Goal: Task Accomplishment & Management: Manage account settings

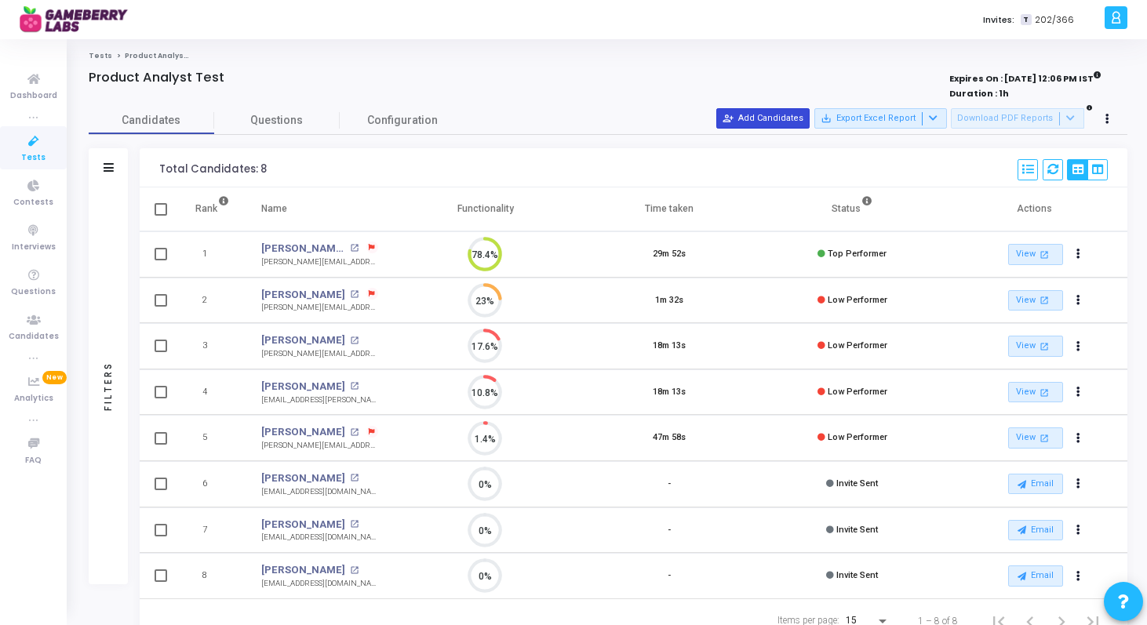
click at [777, 127] on button "person_add_alt Add Candidates" at bounding box center [762, 118] width 93 height 20
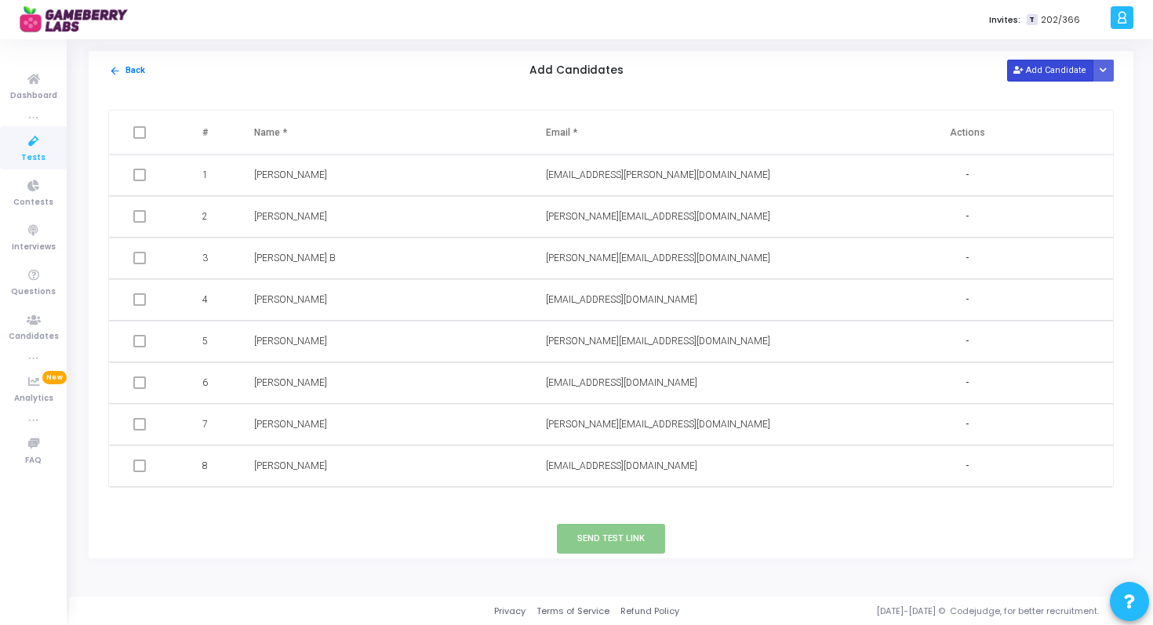
click at [1056, 71] on button "Add Candidate" at bounding box center [1050, 70] width 86 height 21
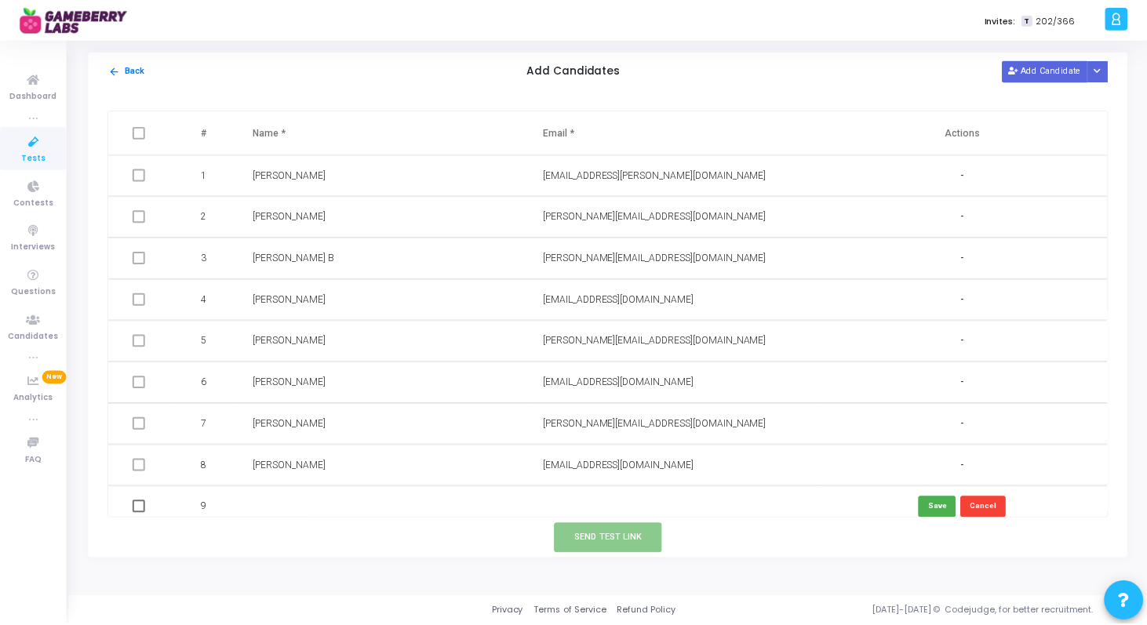
scroll to position [11, 0]
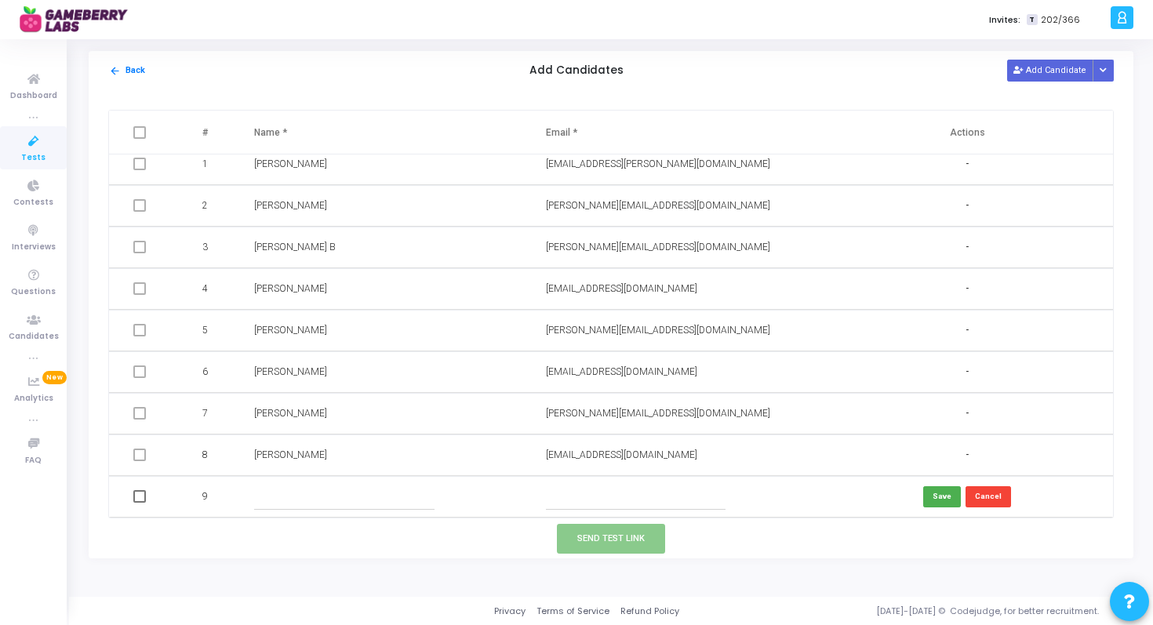
click at [365, 500] on input "text" at bounding box center [344, 497] width 180 height 26
type input "[PERSON_NAME]"
click at [589, 482] on td at bounding box center [676, 497] width 292 height 42
click at [587, 500] on input "text" at bounding box center [636, 497] width 180 height 26
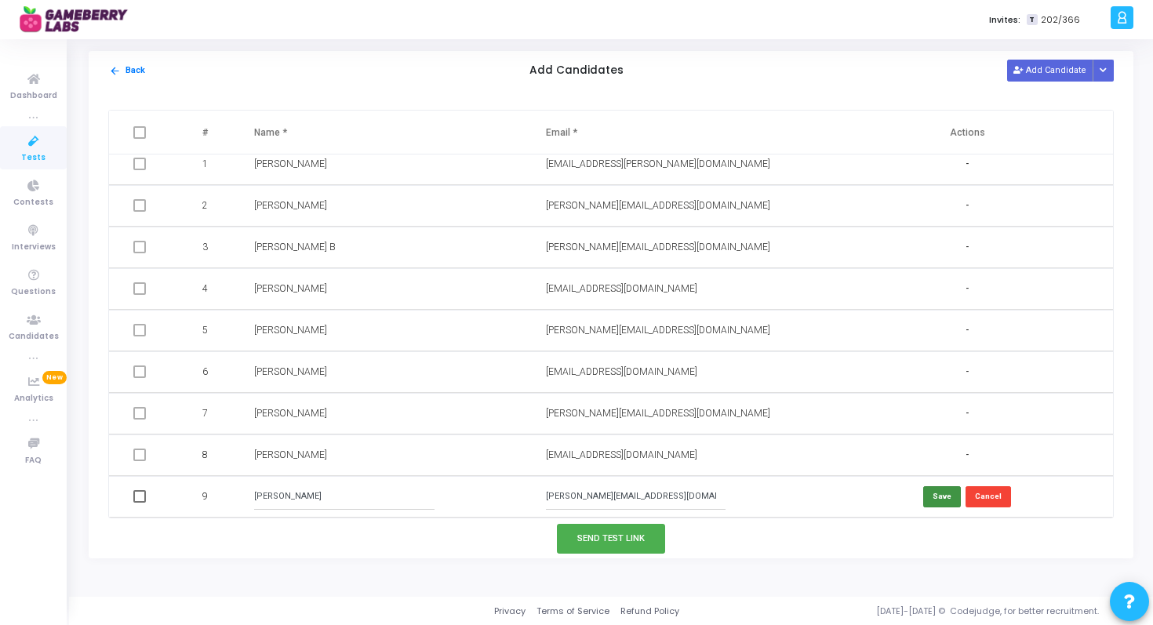
type input "[PERSON_NAME][EMAIL_ADDRESS][DOMAIN_NAME]"
click at [947, 496] on button "Save" at bounding box center [942, 496] width 38 height 21
click at [639, 541] on button "Send Test Link" at bounding box center [611, 538] width 108 height 29
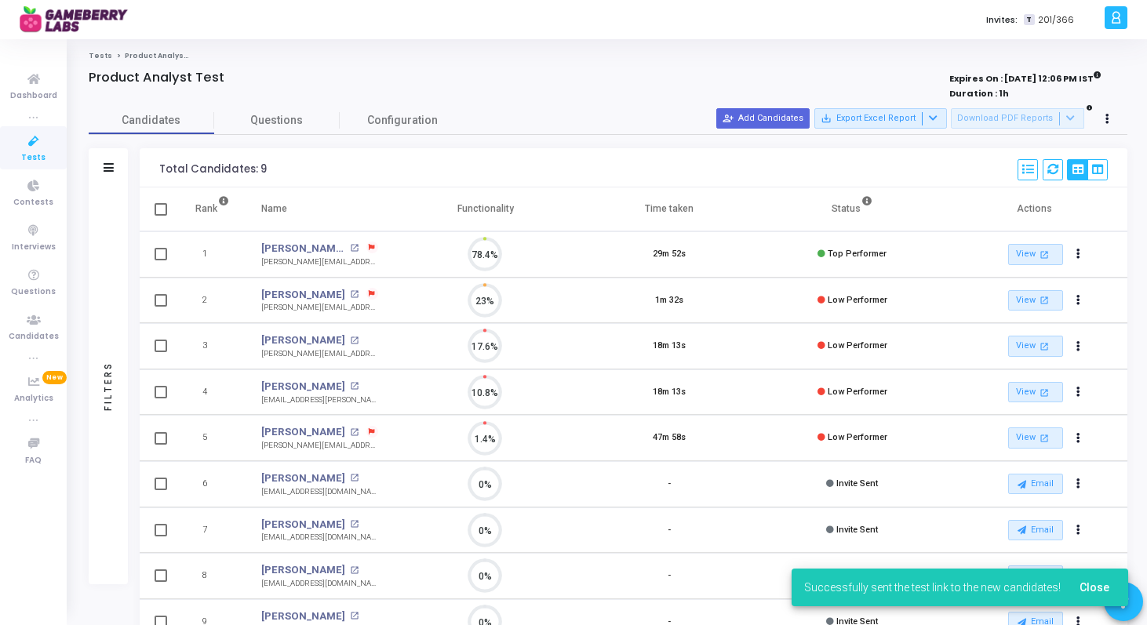
scroll to position [33, 40]
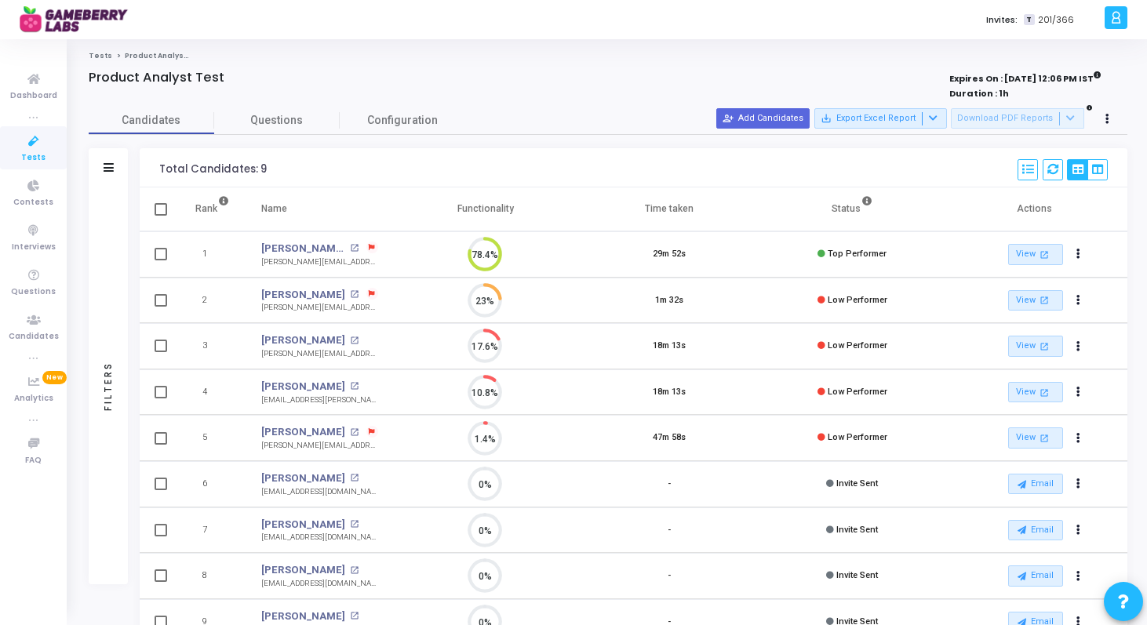
click at [99, 54] on link "Tests" at bounding box center [101, 55] width 24 height 9
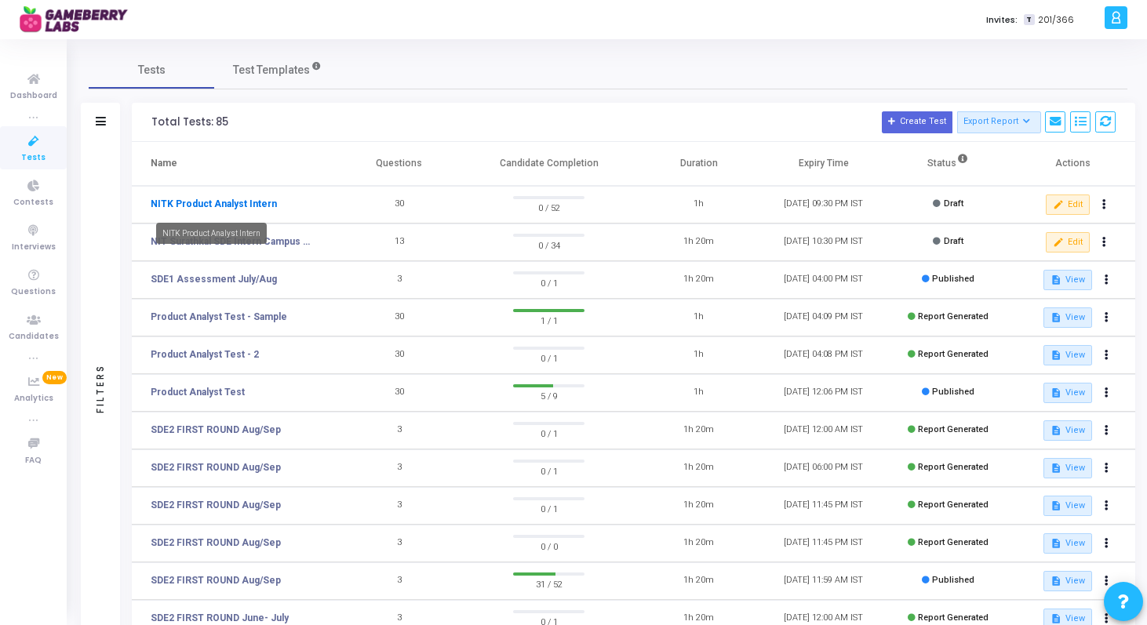
click at [240, 203] on link "NITK Product Analyst Intern" at bounding box center [214, 204] width 126 height 14
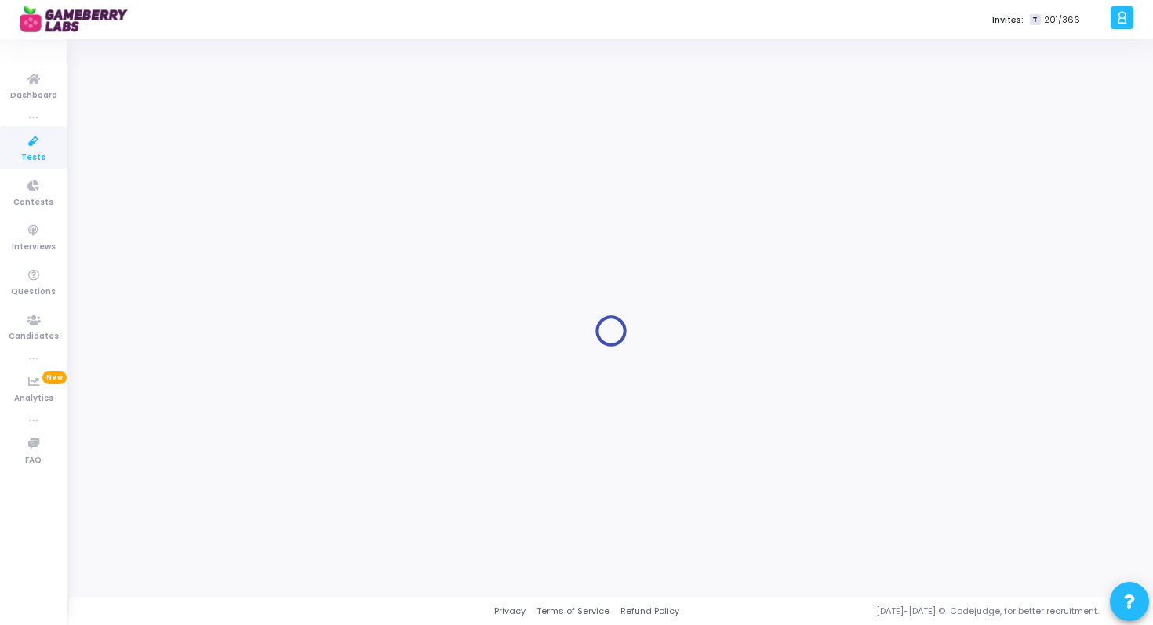
type input "NITK Product Analyst Intern"
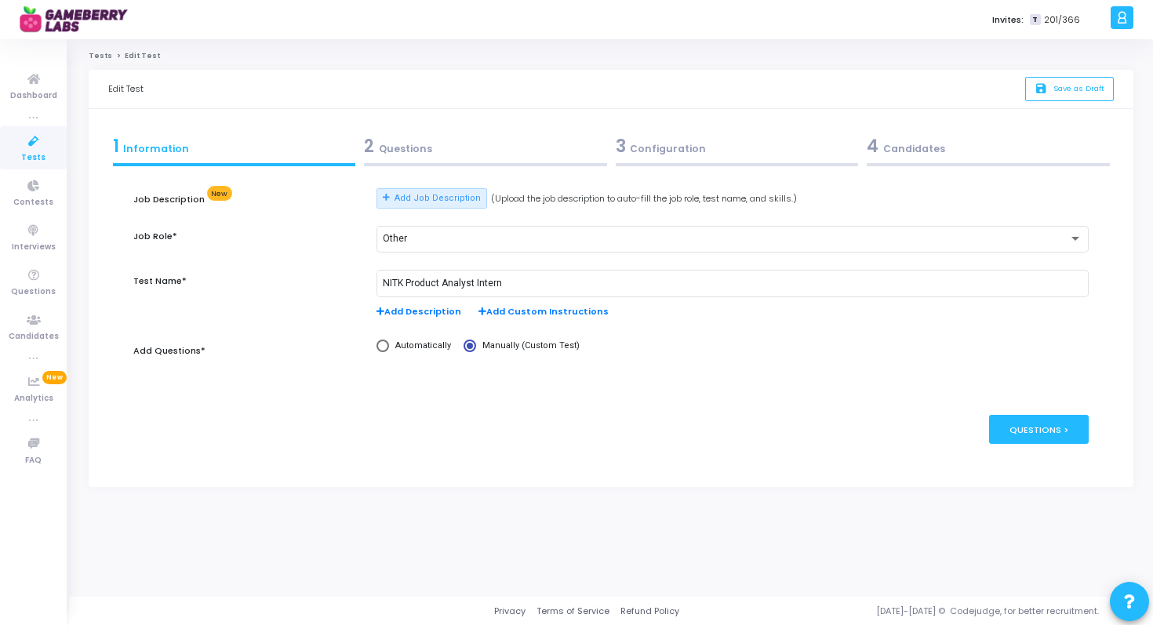
click at [427, 160] on div "2 Questions" at bounding box center [486, 150] width 252 height 42
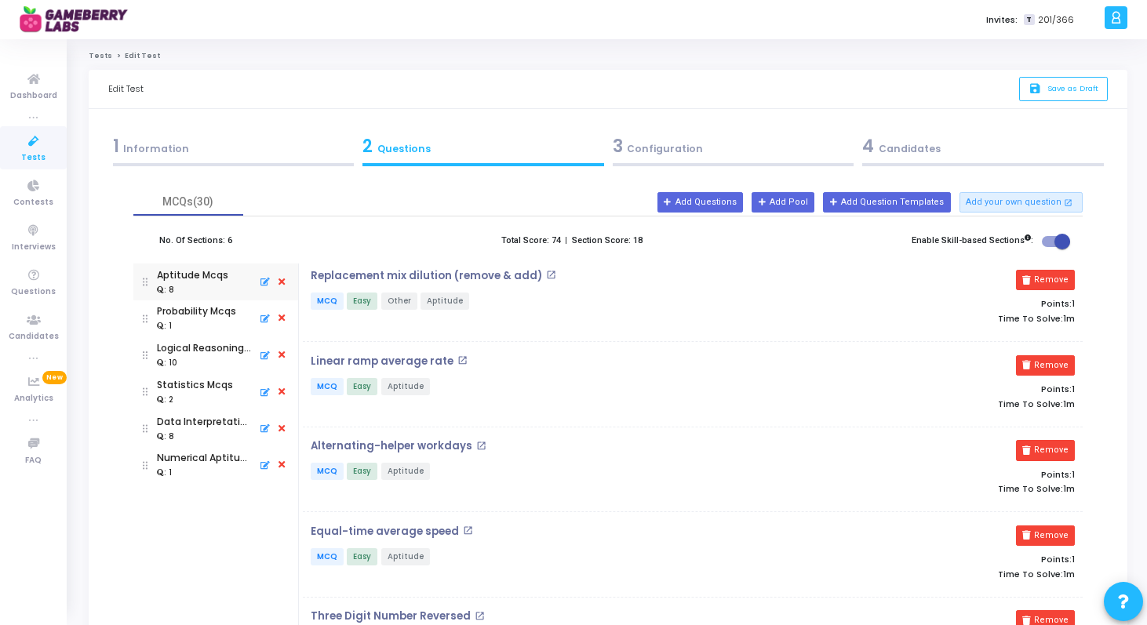
click at [652, 143] on div "3 Configuration" at bounding box center [734, 146] width 242 height 26
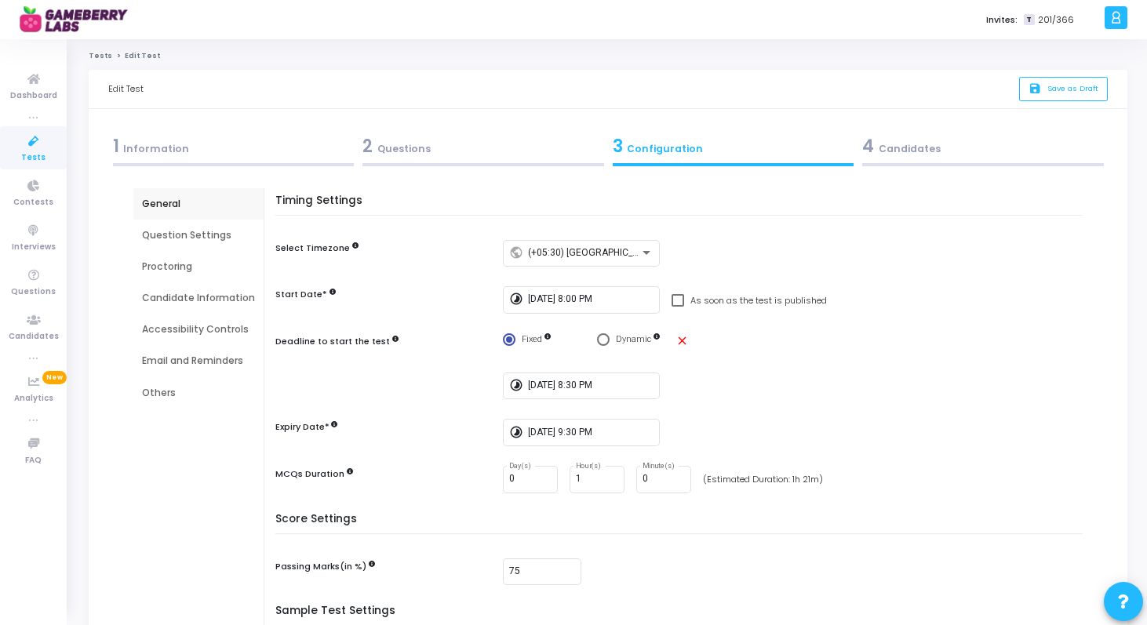
click at [885, 157] on div "4 Candidates" at bounding box center [983, 146] width 242 height 26
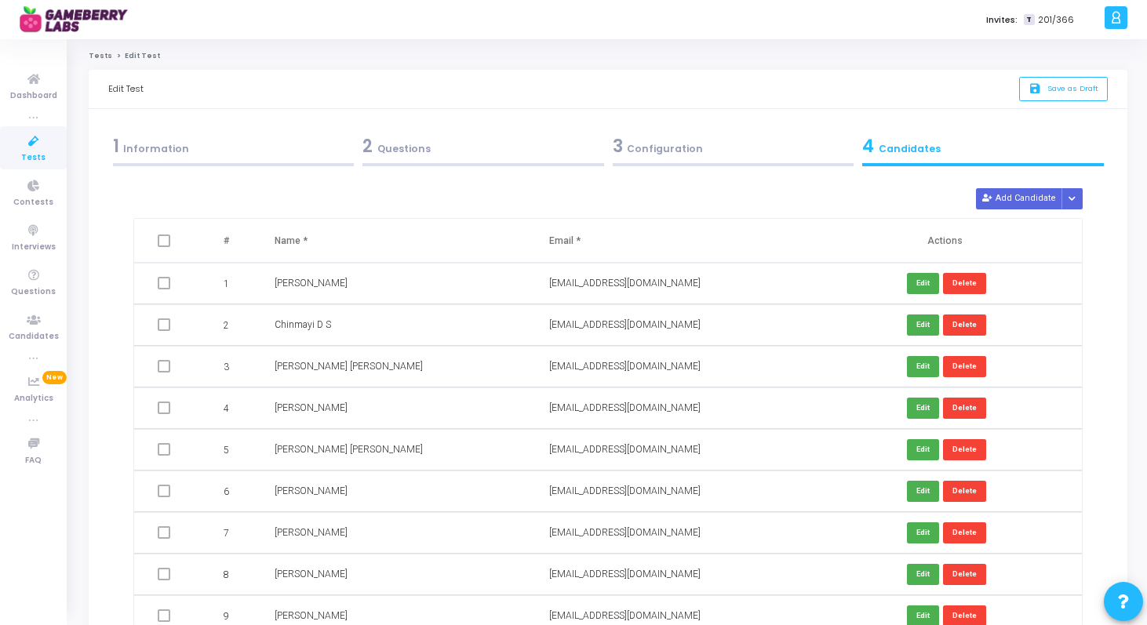
click at [452, 135] on div "2 Questions" at bounding box center [483, 146] width 242 height 26
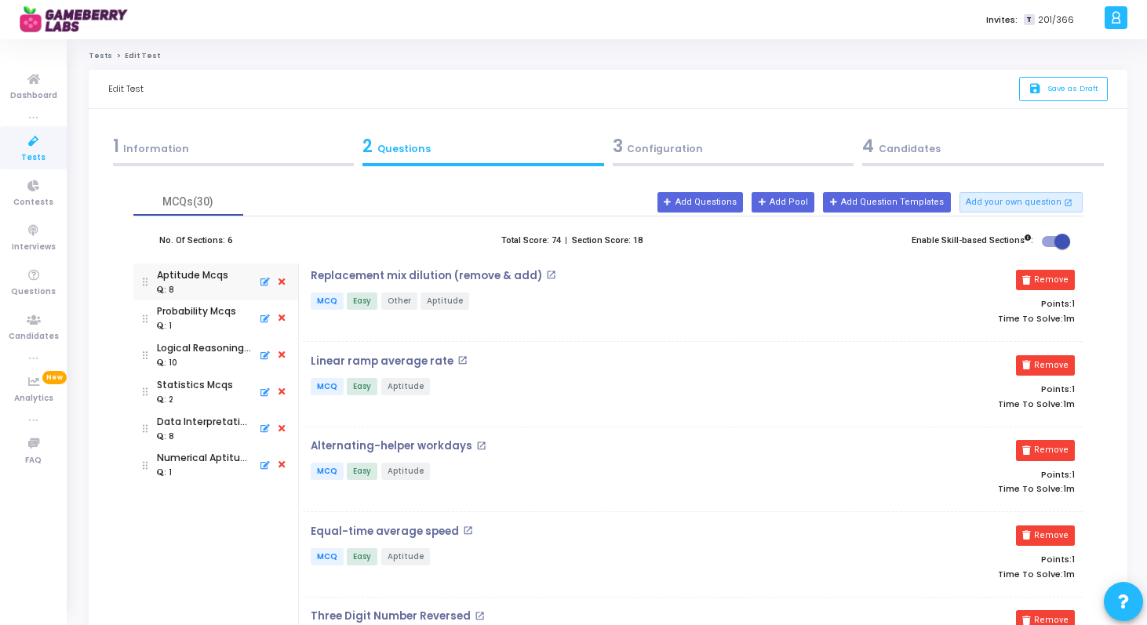
click at [266, 136] on div "1 Information" at bounding box center [234, 146] width 242 height 26
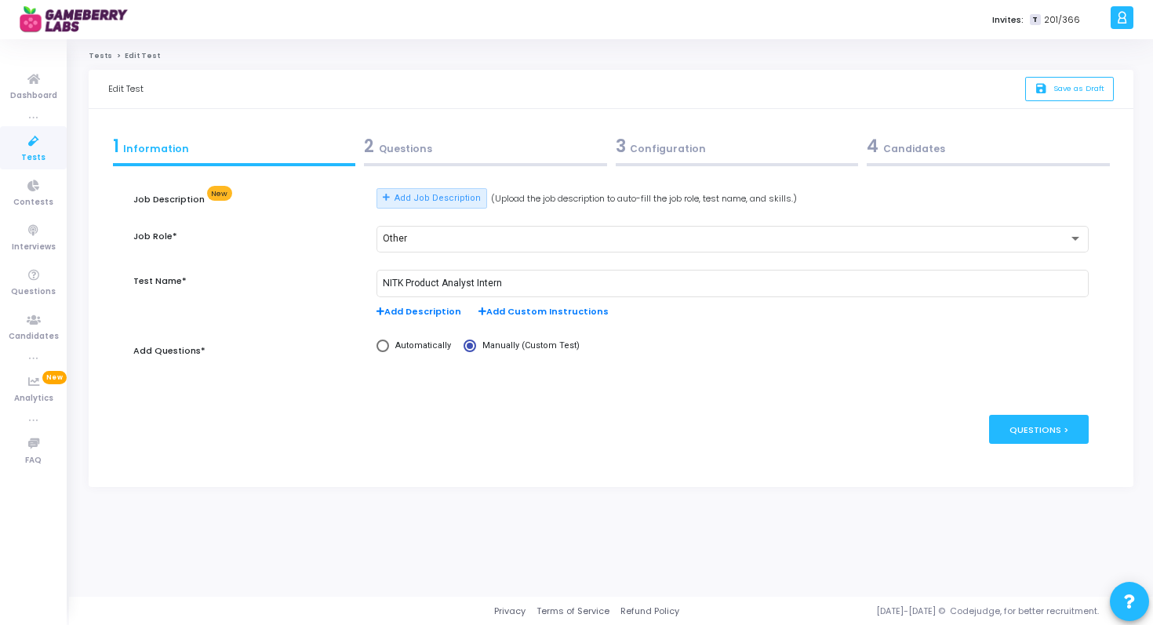
click at [98, 53] on link "Tests" at bounding box center [101, 55] width 24 height 9
